Goal: Transaction & Acquisition: Purchase product/service

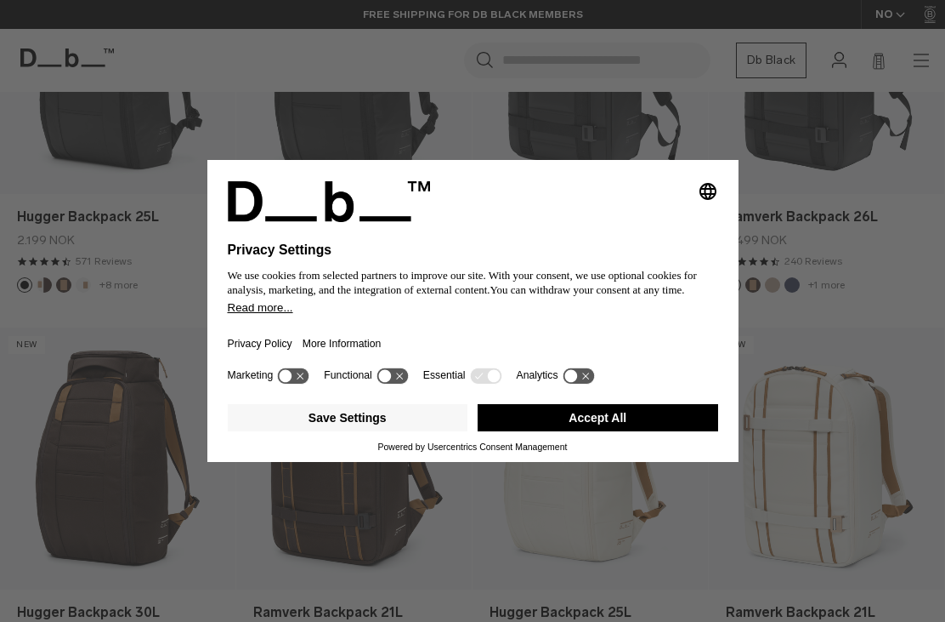
scroll to position [459, 0]
click at [538, 431] on button "Accept All" at bounding box center [598, 417] width 241 height 27
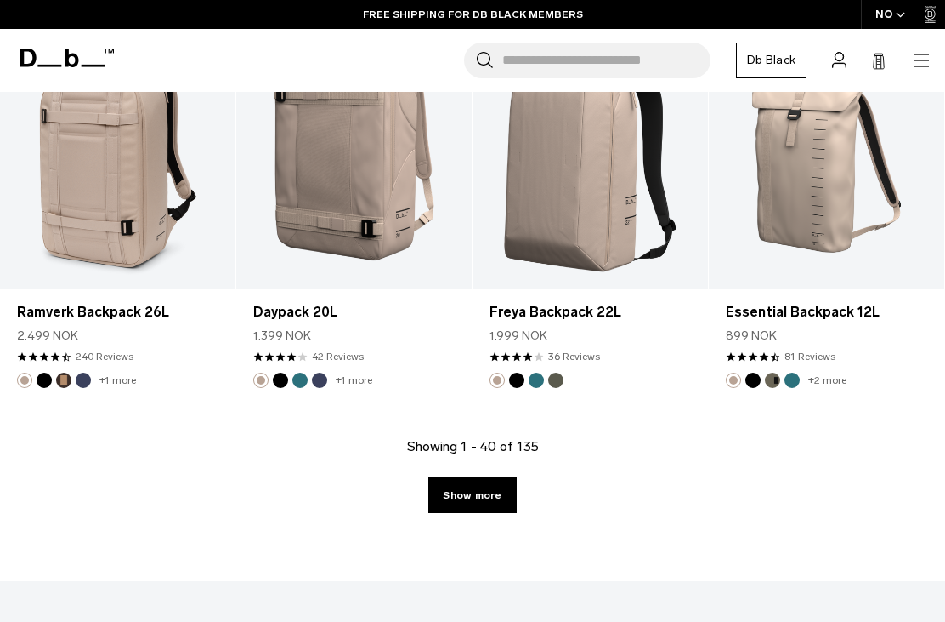
scroll to position [3935, 0]
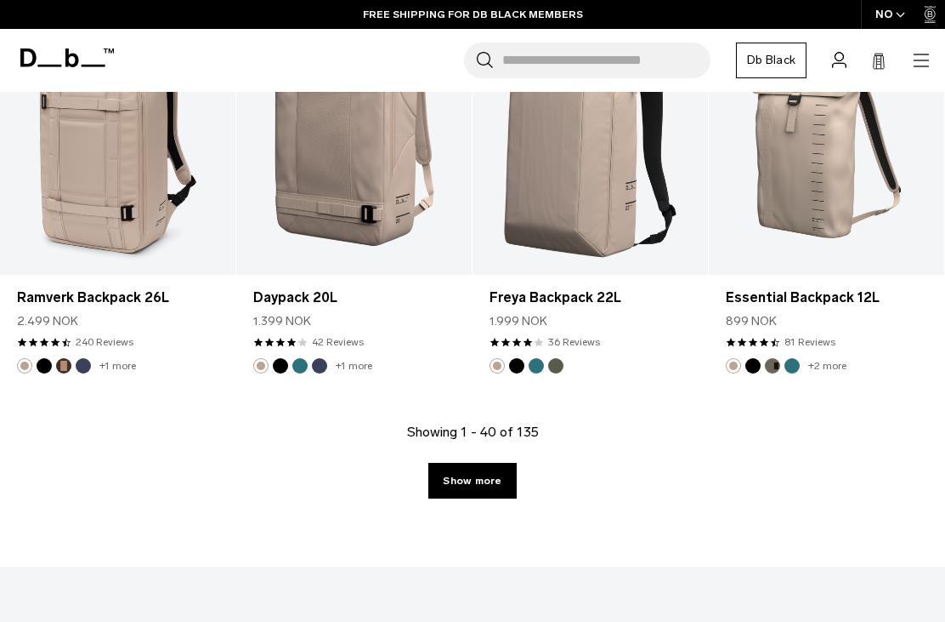
click at [484, 474] on link "Show more" at bounding box center [473, 481] width 88 height 36
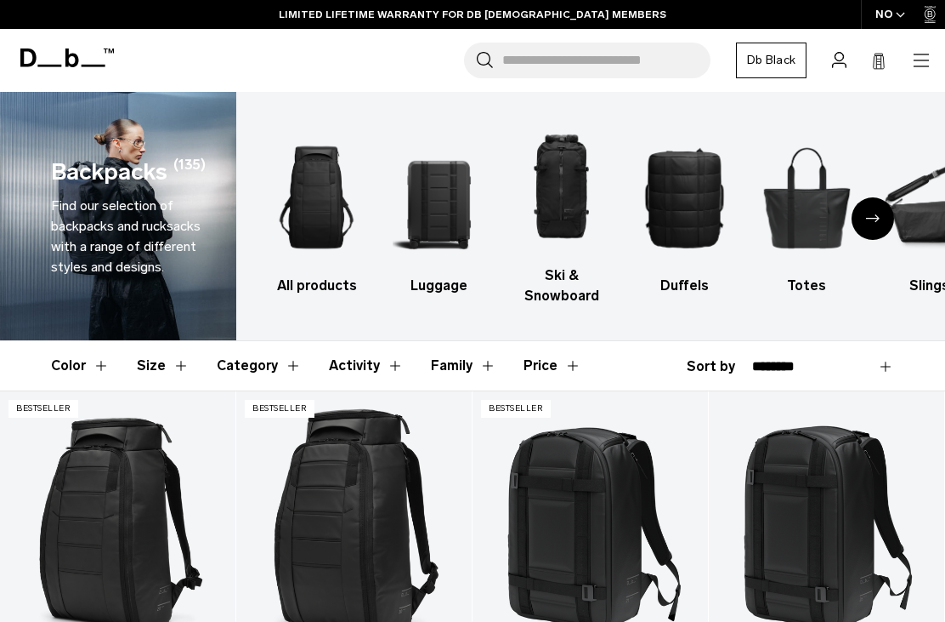
click at [276, 359] on button "Category" at bounding box center [259, 365] width 85 height 49
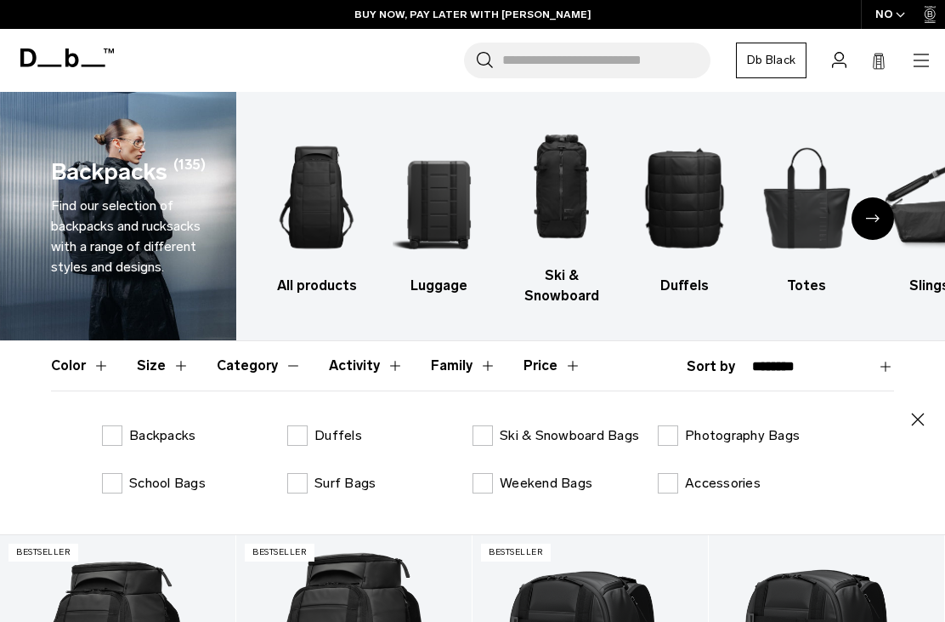
click at [109, 478] on label "School Bags" at bounding box center [154, 483] width 104 height 20
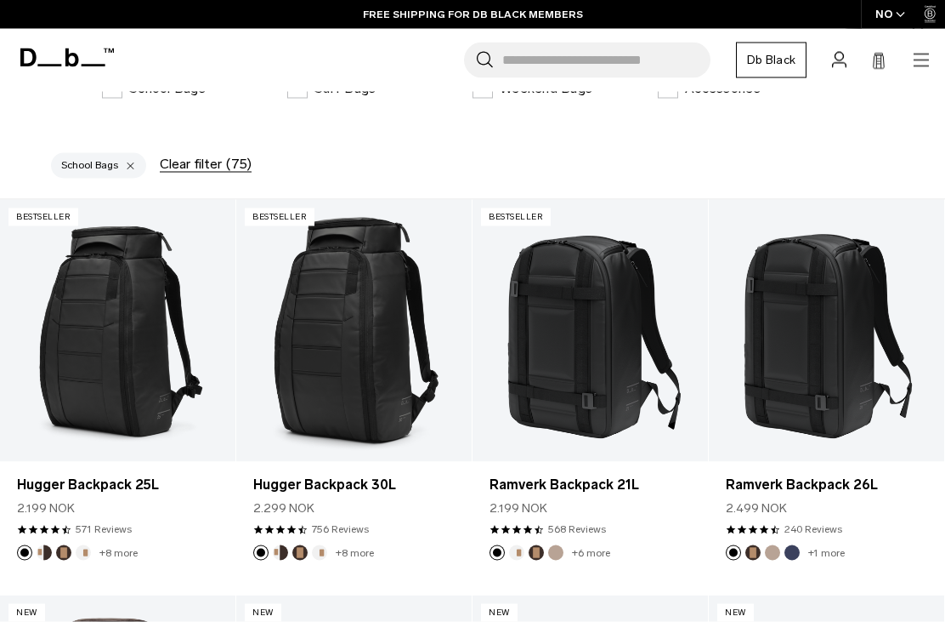
scroll to position [395, 0]
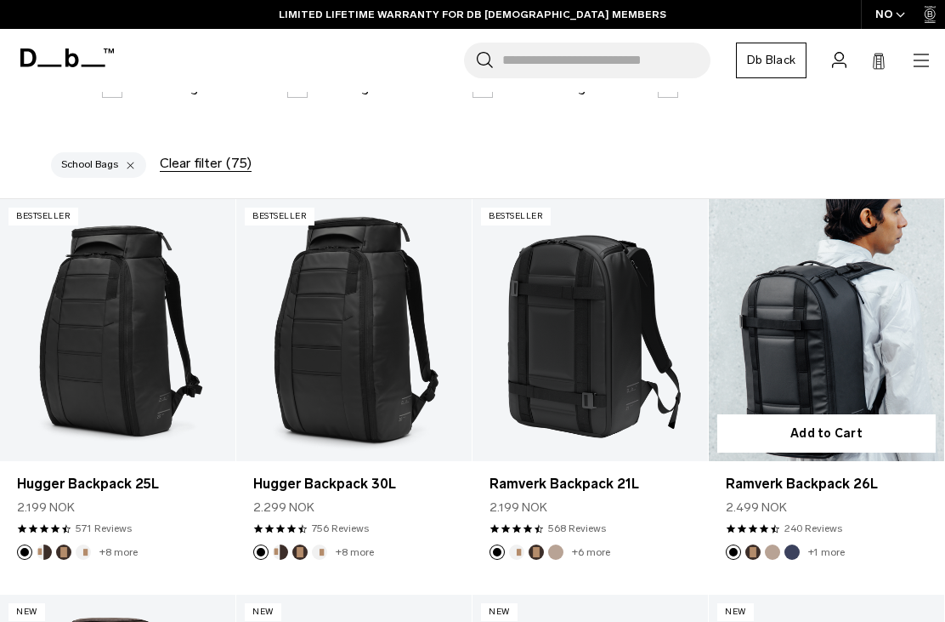
click at [758, 333] on link "Ramverk Backpack 26L" at bounding box center [827, 330] width 236 height 262
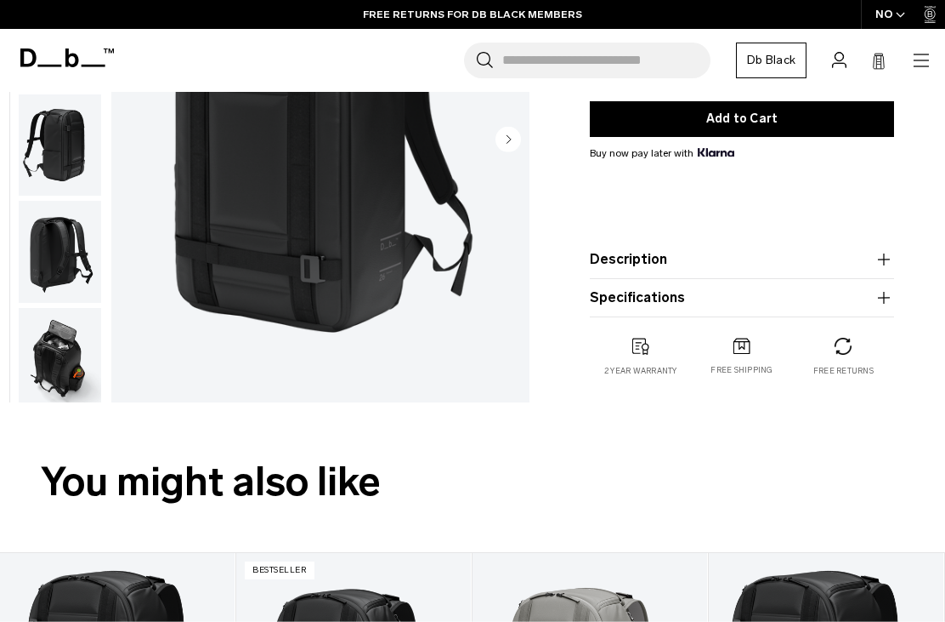
scroll to position [396, 0]
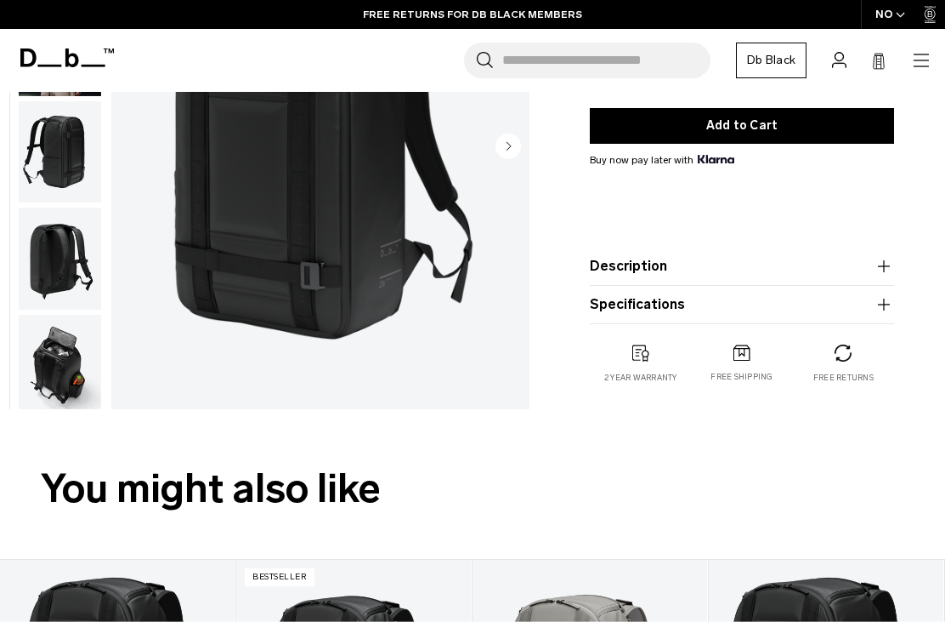
click at [57, 368] on img "button" at bounding box center [60, 366] width 82 height 102
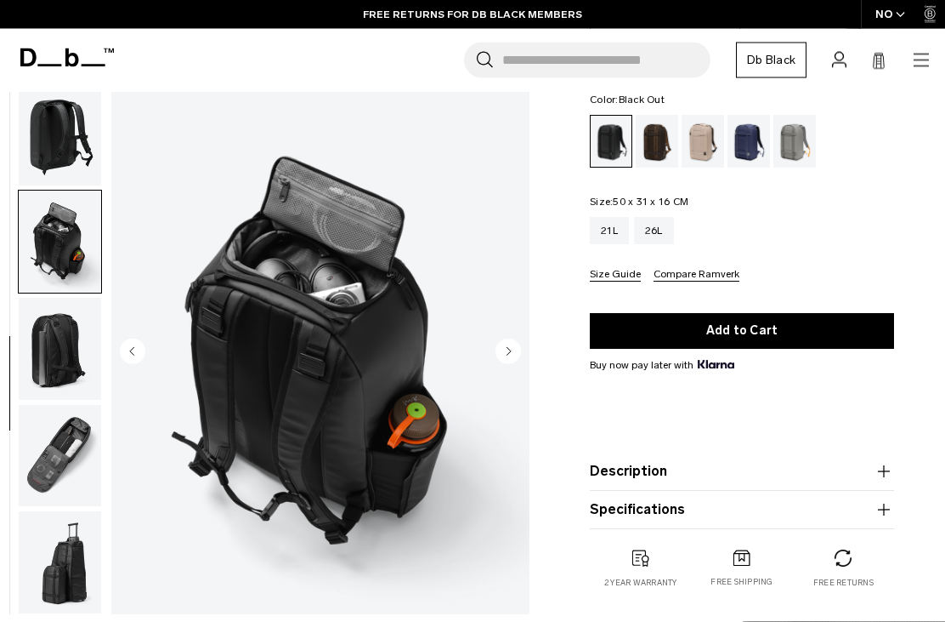
scroll to position [191, 0]
click at [54, 335] on img "button" at bounding box center [60, 349] width 82 height 102
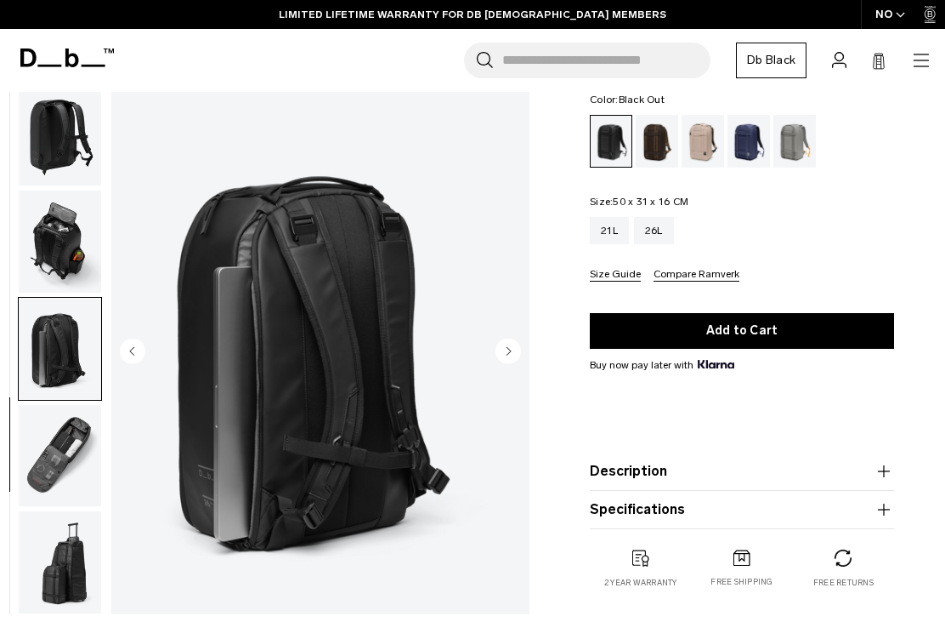
scroll to position [338, 0]
click at [64, 373] on img "button" at bounding box center [60, 349] width 82 height 102
click at [42, 349] on img "button" at bounding box center [60, 349] width 82 height 102
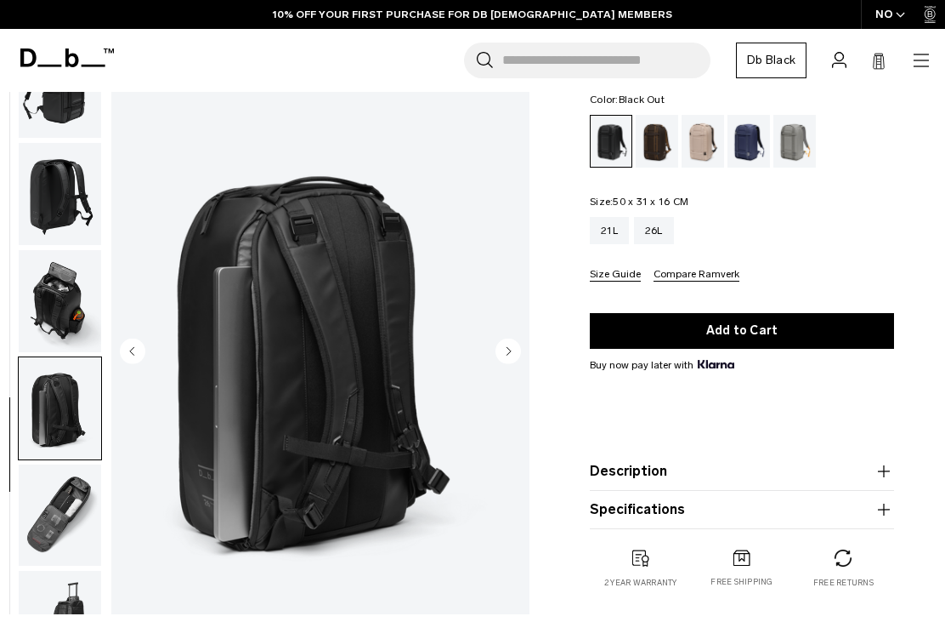
click at [50, 518] on img "button" at bounding box center [60, 514] width 82 height 102
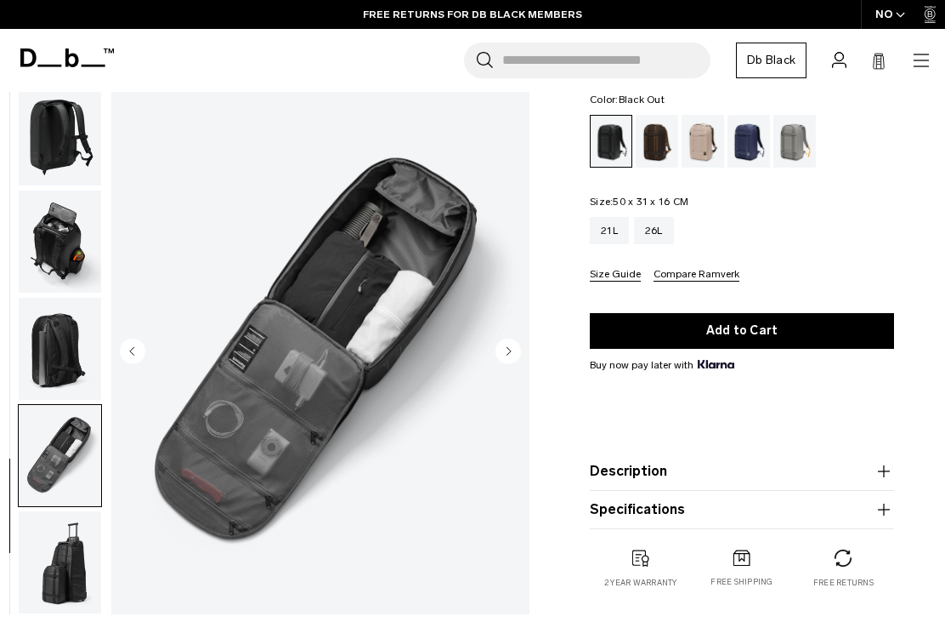
click at [64, 128] on img "button" at bounding box center [60, 134] width 82 height 102
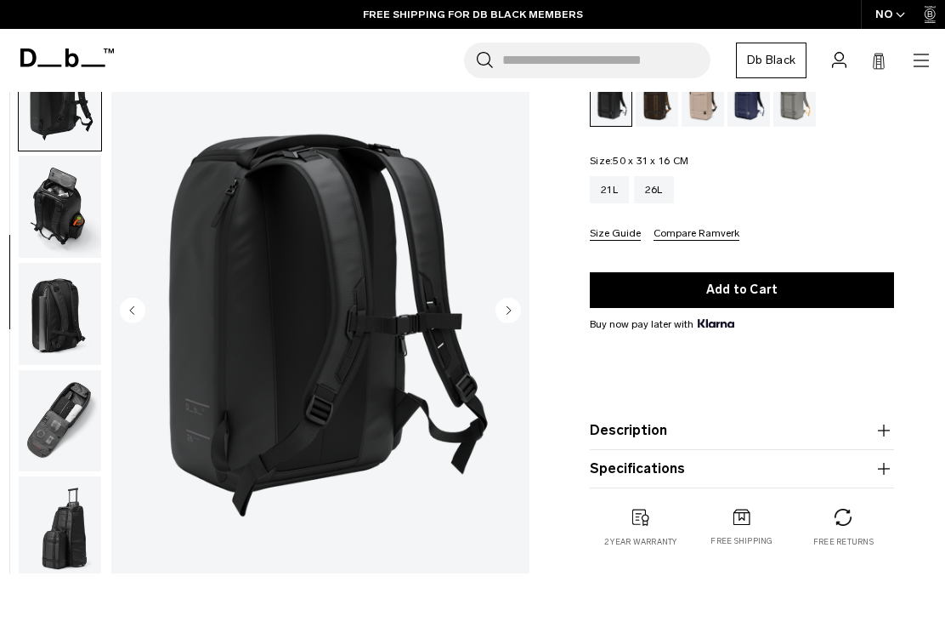
scroll to position [0, 0]
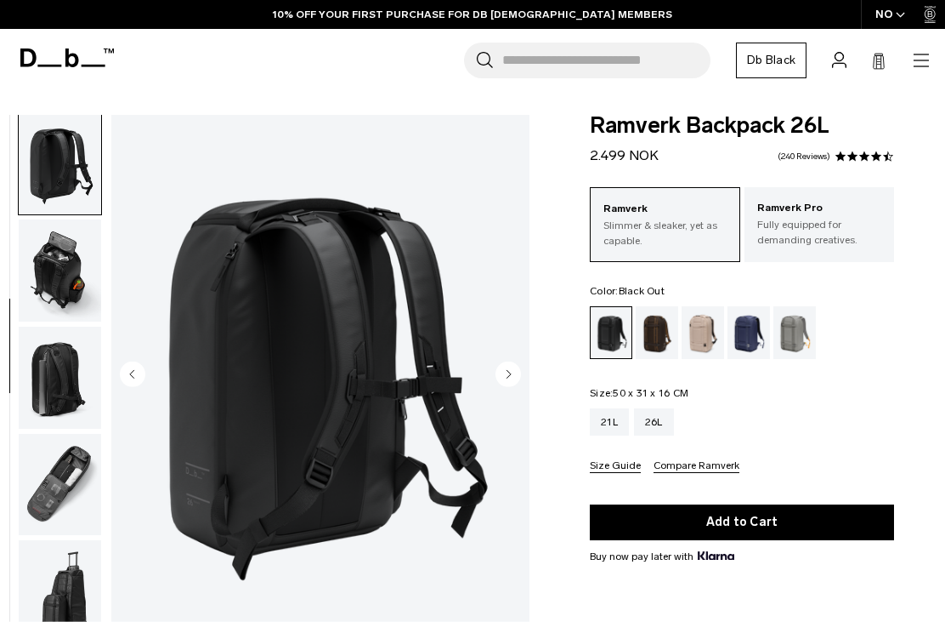
click at [603, 469] on button "Size Guide" at bounding box center [615, 466] width 51 height 13
